Goal: Check status: Check status

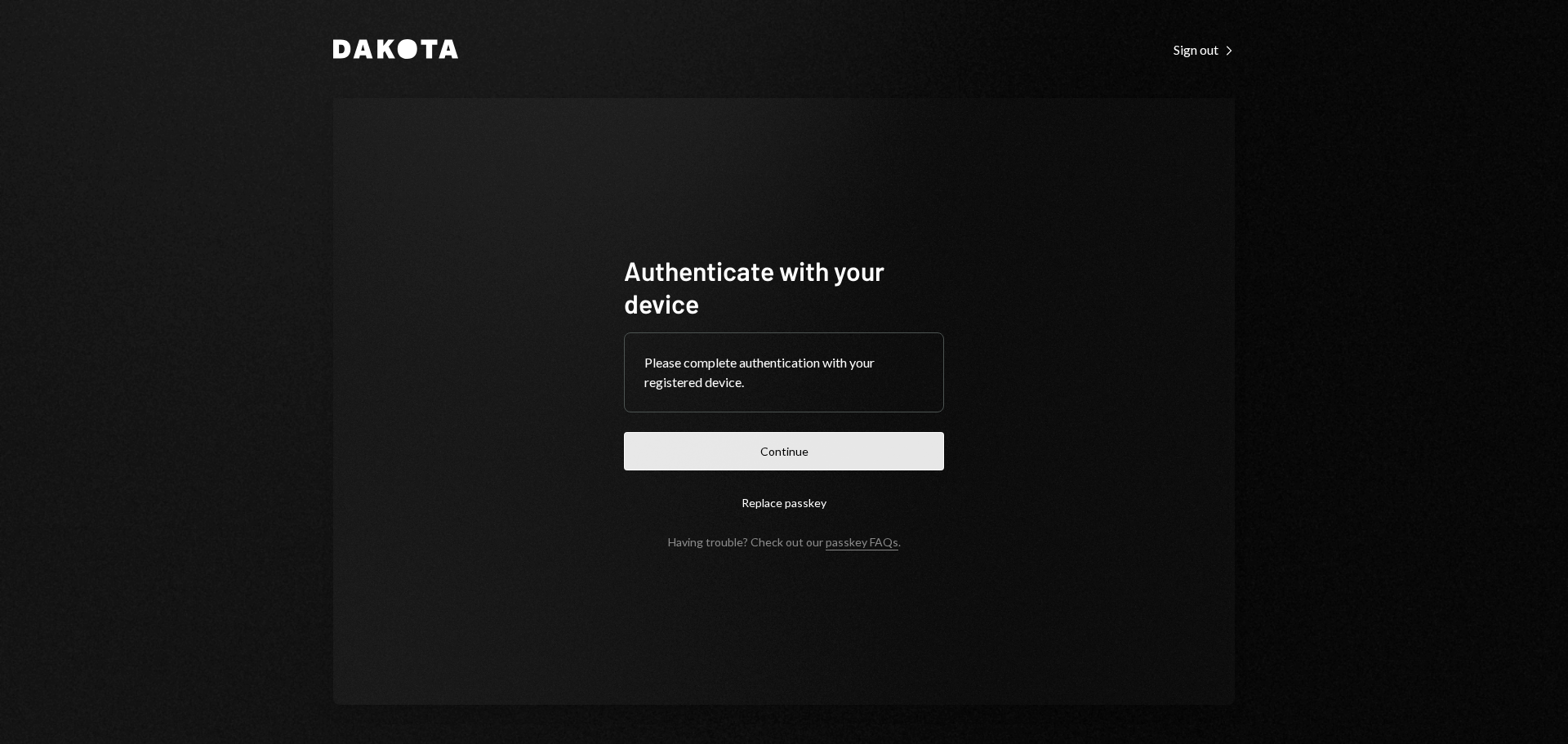
click at [788, 447] on button "Continue" at bounding box center [784, 451] width 320 height 38
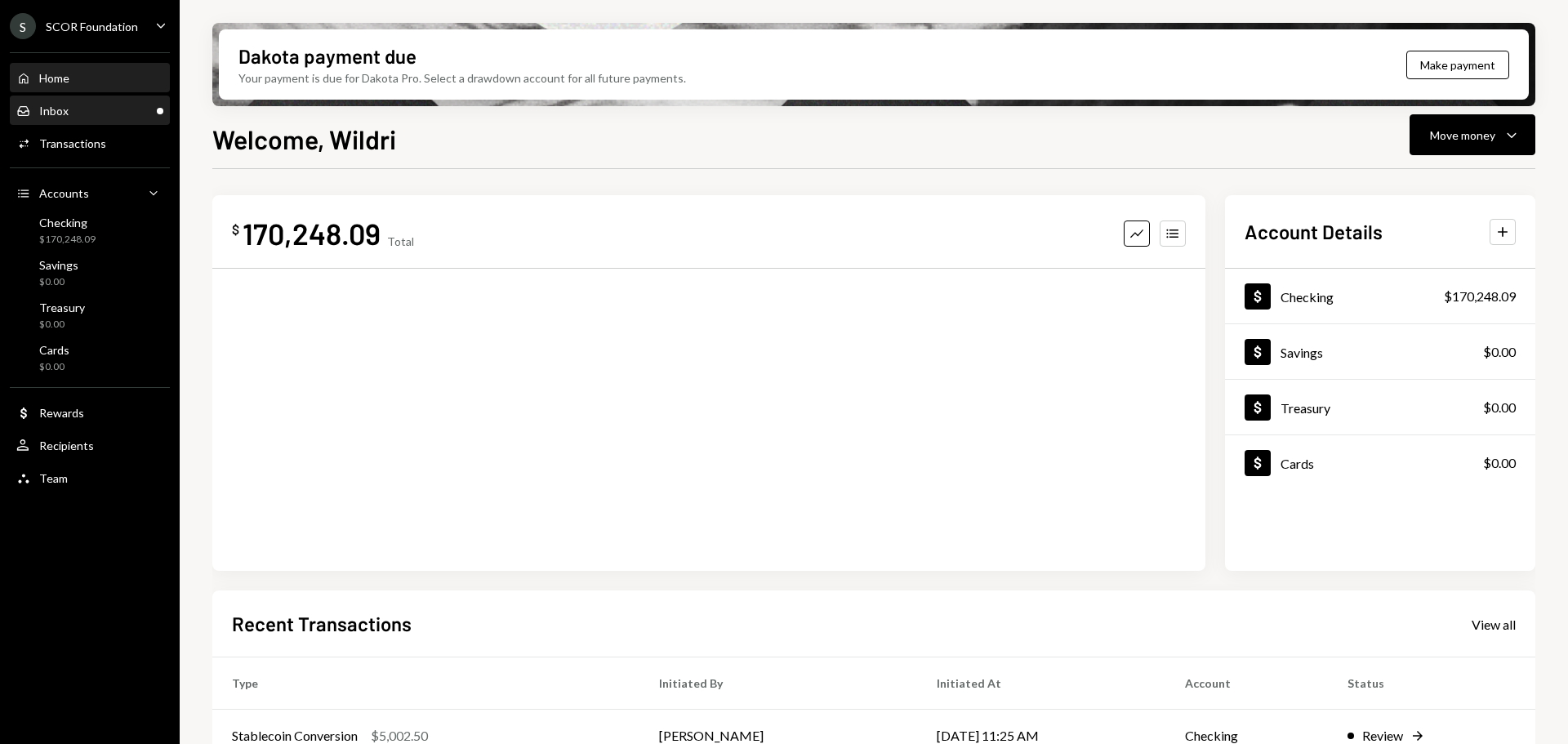
click at [120, 108] on div "Inbox Inbox" at bounding box center [90, 111] width 147 height 15
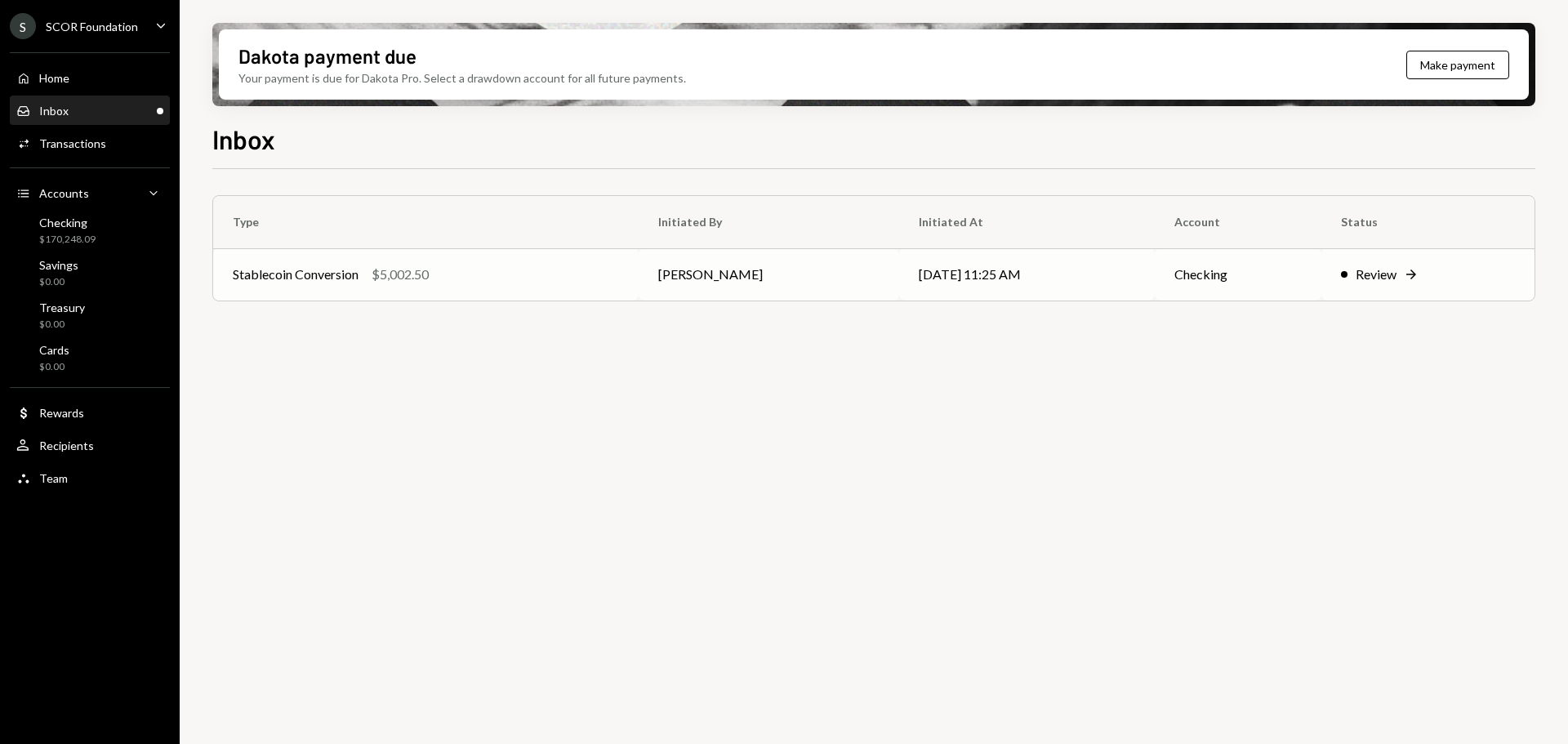
click at [791, 283] on td "[PERSON_NAME]" at bounding box center [769, 275] width 261 height 52
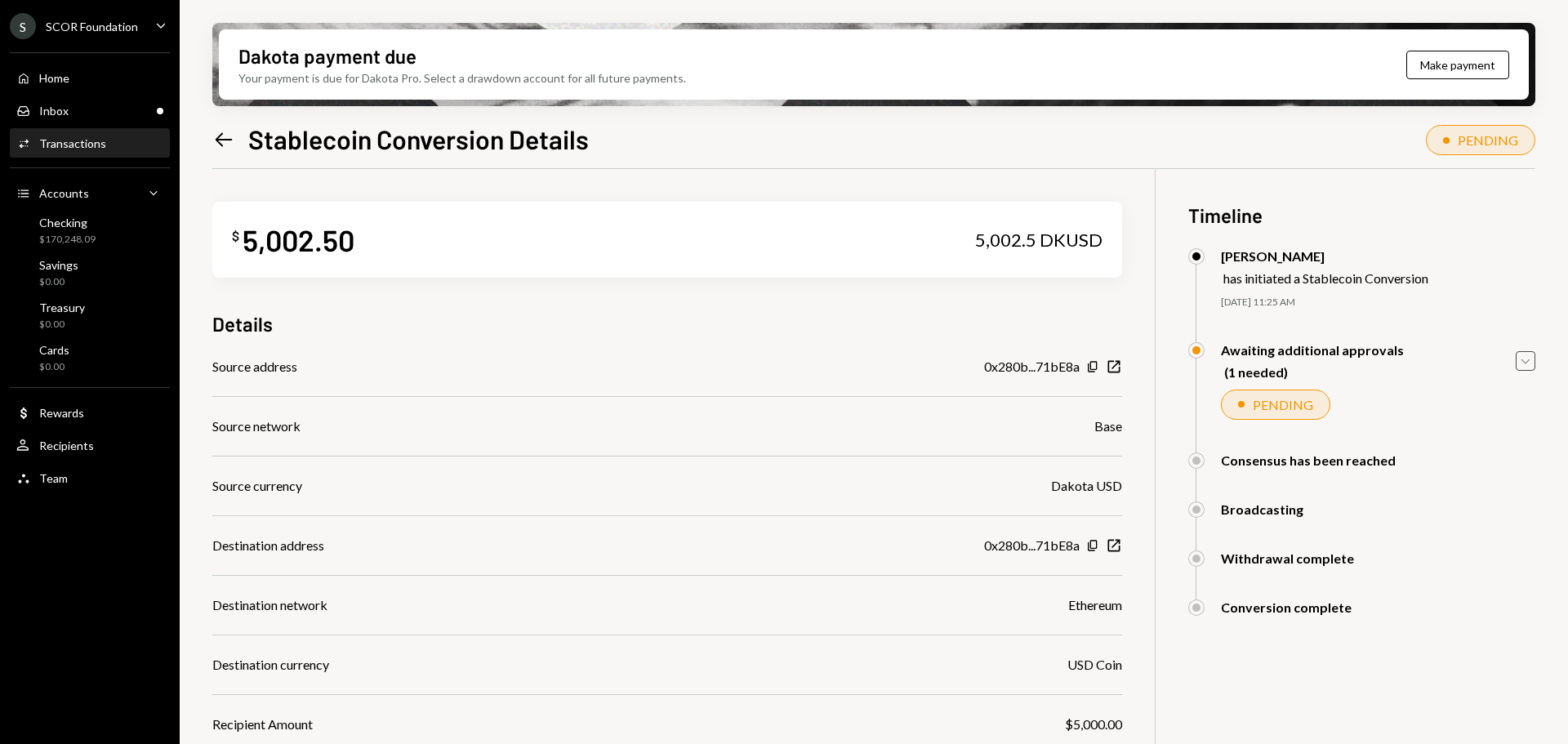
click at [1532, 357] on icon "Caret Down" at bounding box center [1525, 360] width 18 height 18
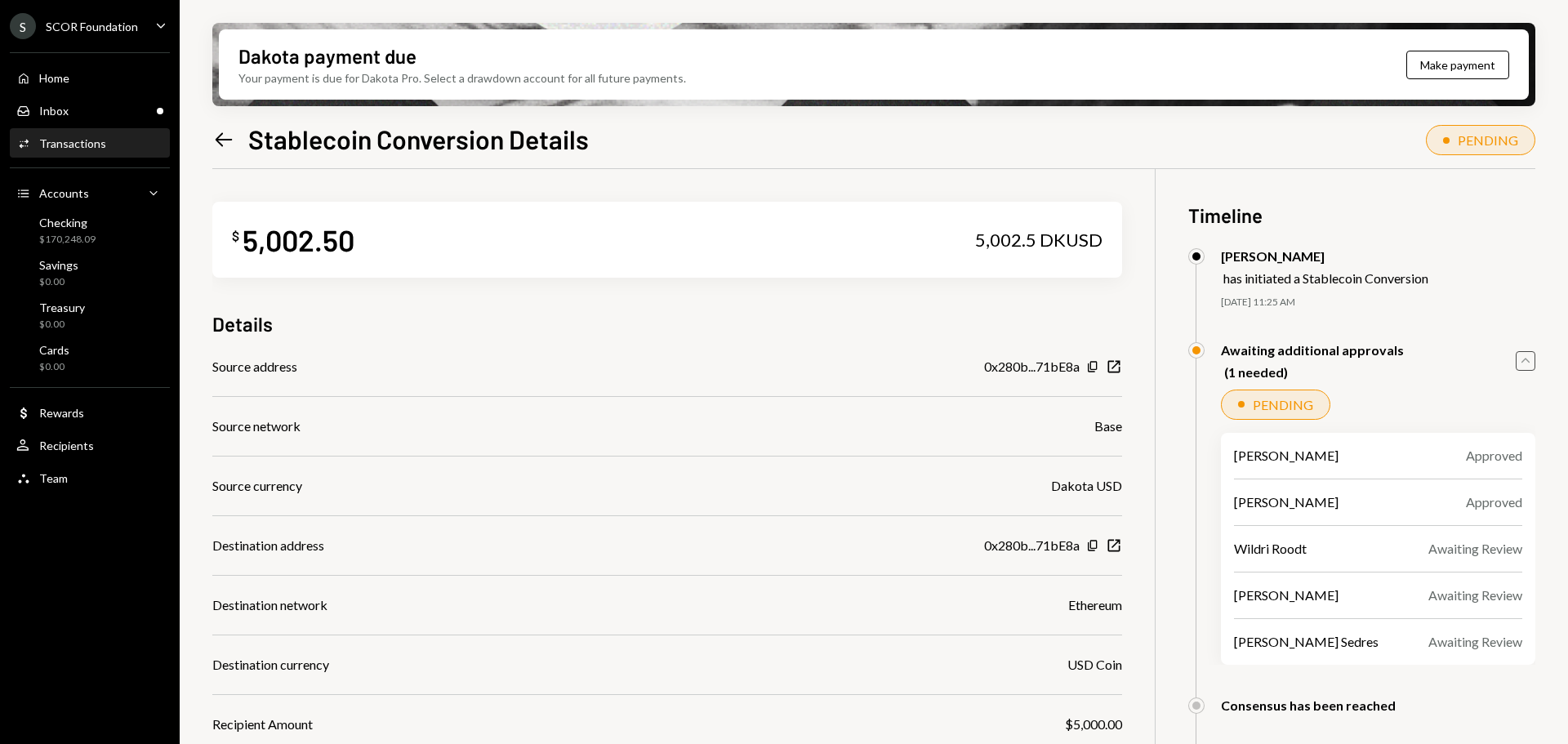
click at [1532, 357] on icon "Caret Up" at bounding box center [1525, 360] width 18 height 18
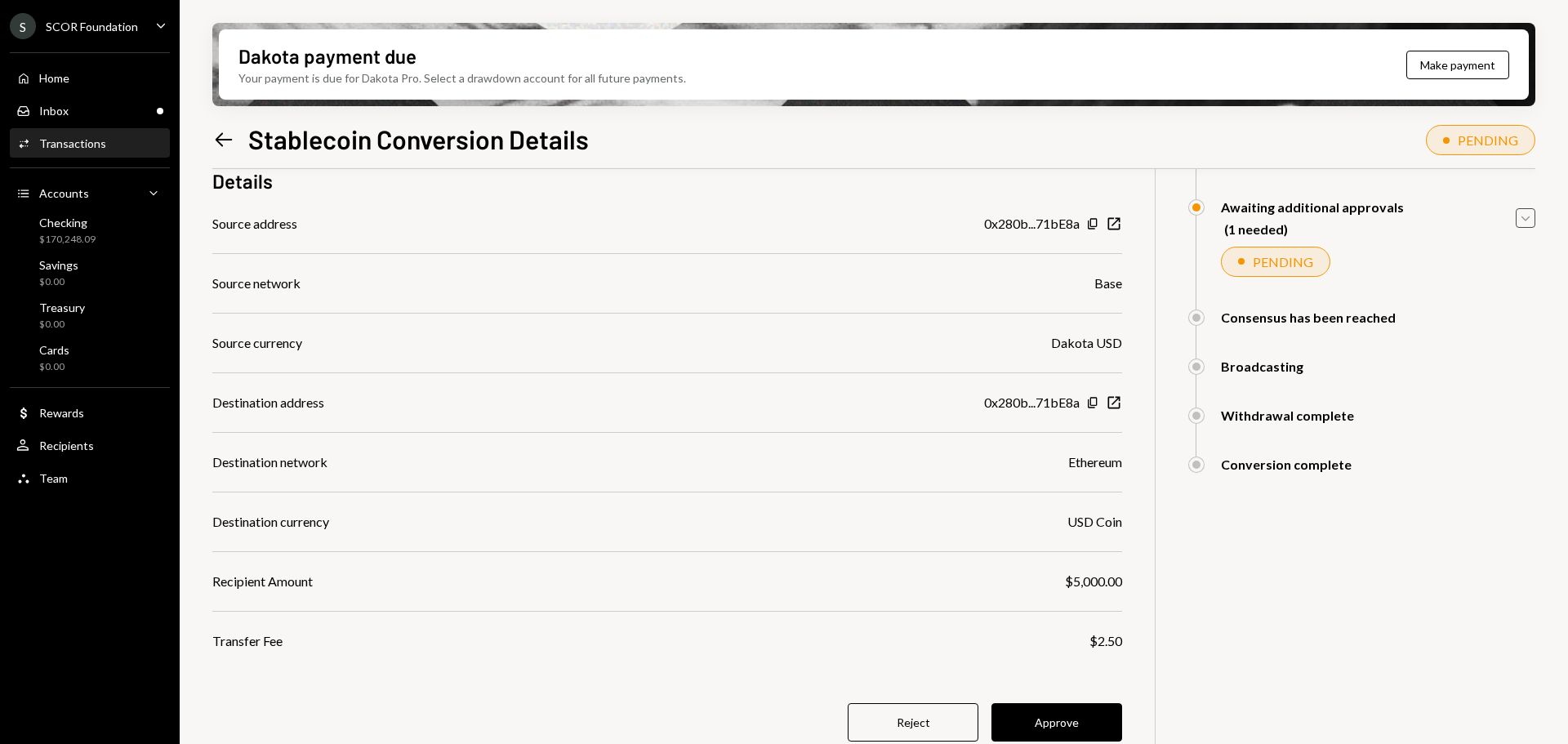
scroll to position [154, 0]
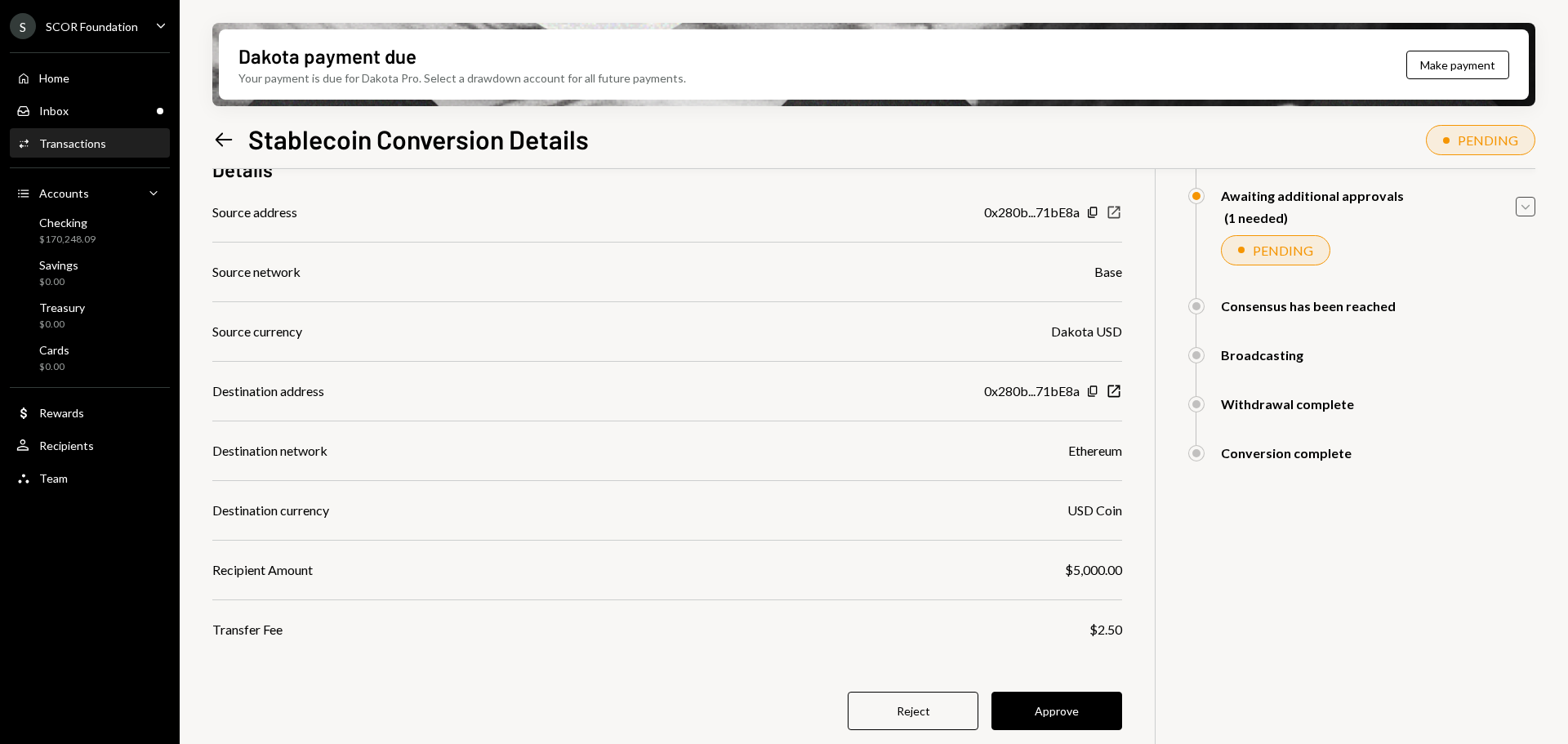
click at [1113, 215] on icon "New Window" at bounding box center [1114, 212] width 17 height 17
click at [1111, 390] on icon "New Window" at bounding box center [1114, 391] width 17 height 17
click at [1067, 722] on button "Approve" at bounding box center [1057, 711] width 131 height 38
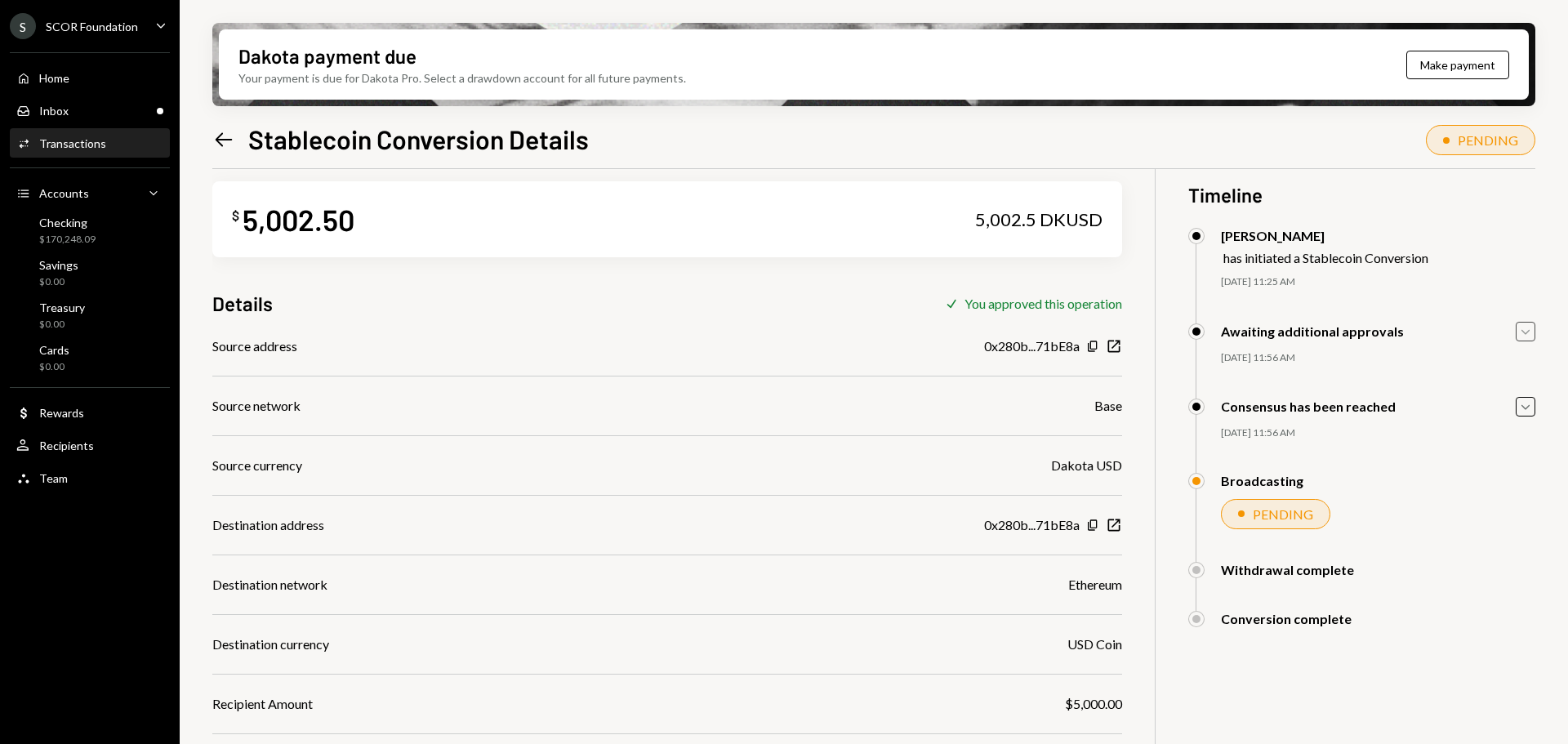
scroll to position [0, 0]
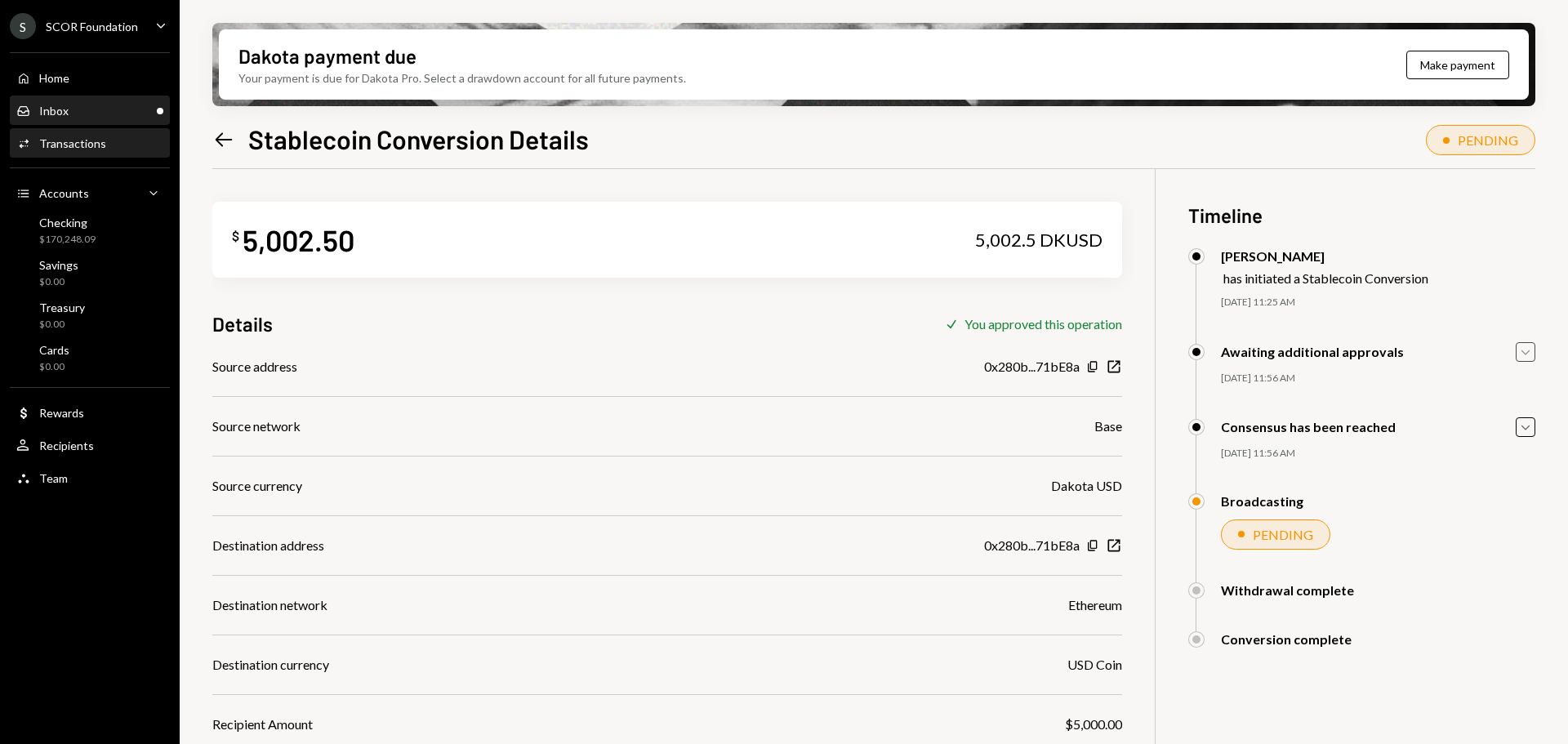
click at [92, 104] on div "Inbox Inbox" at bounding box center [90, 111] width 147 height 15
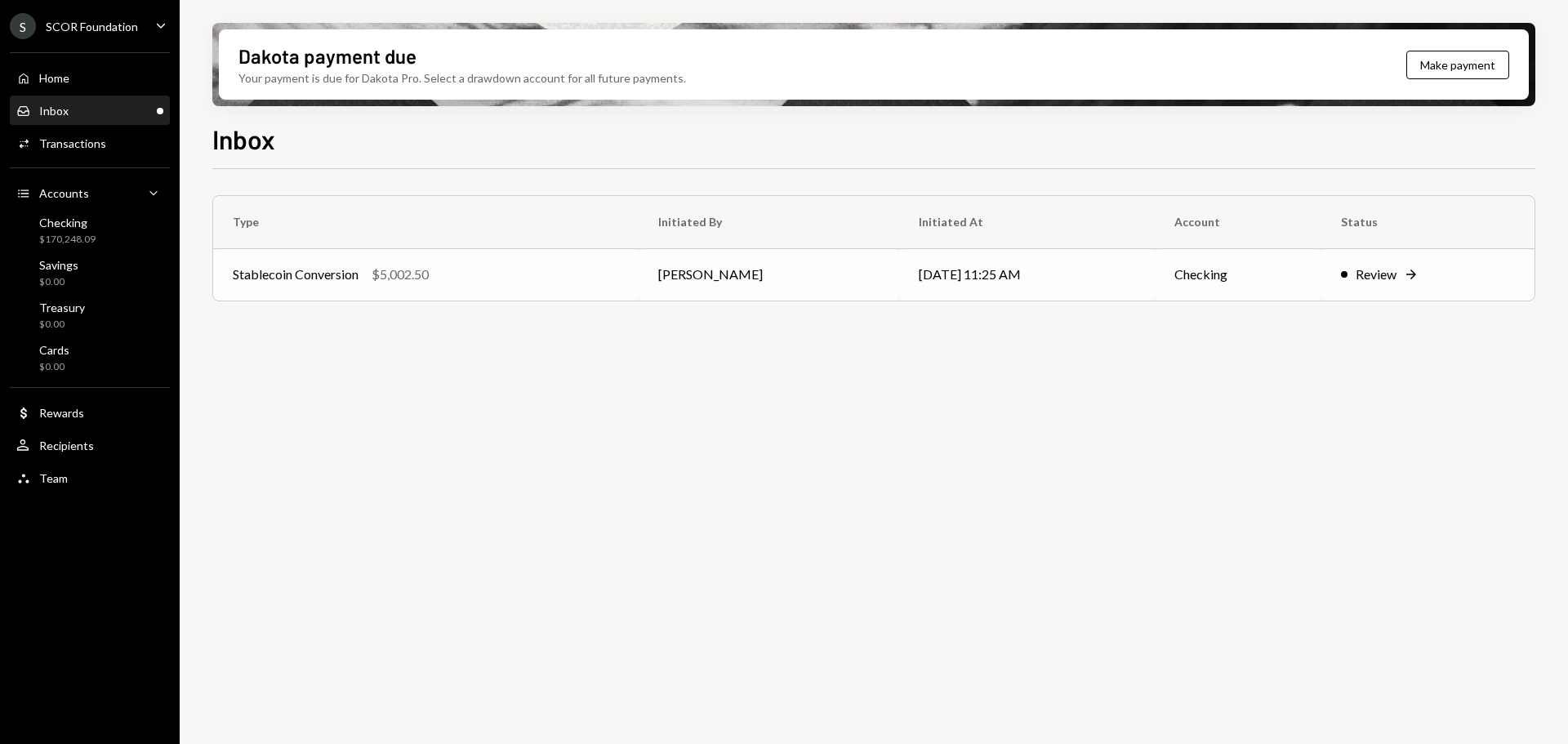
click at [508, 276] on div "Stablecoin Conversion $5,002.50" at bounding box center [426, 274] width 387 height 19
